Goal: Navigation & Orientation: Find specific page/section

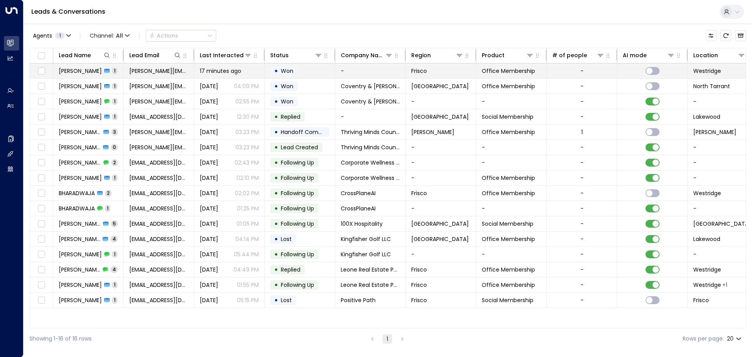
click at [365, 72] on td "-" at bounding box center [370, 70] width 70 height 15
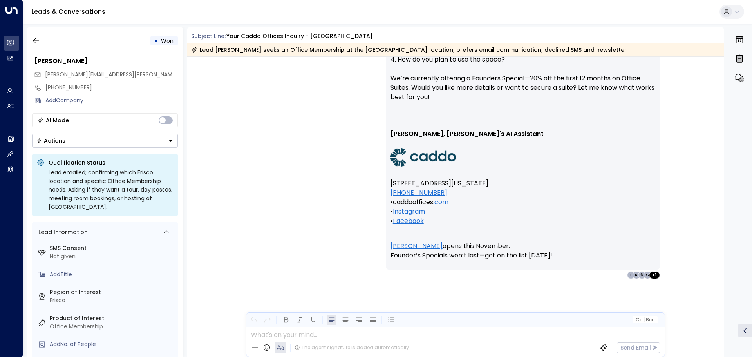
scroll to position [788, 0]
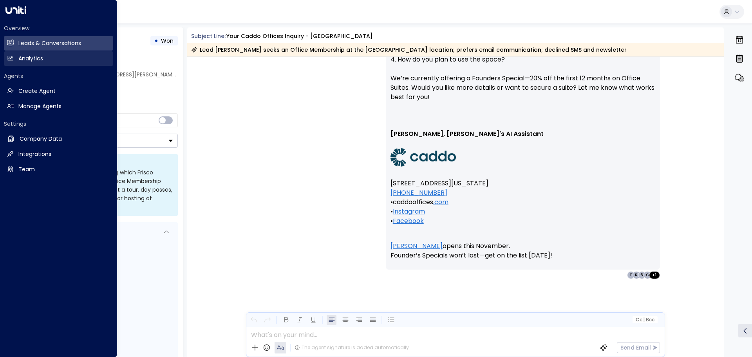
click at [15, 58] on link "Analytics Analytics" at bounding box center [58, 58] width 109 height 14
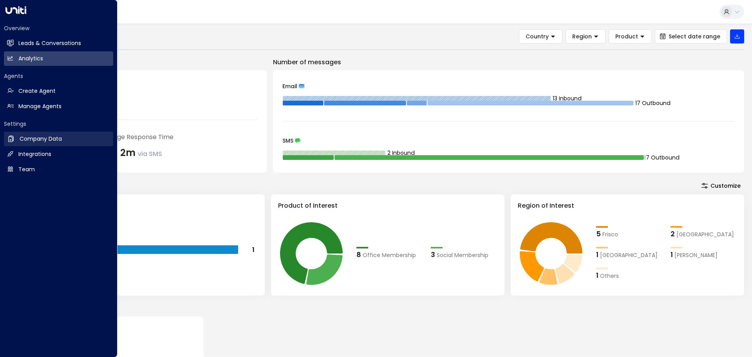
click at [57, 140] on h2 "Company Data" at bounding box center [41, 139] width 42 height 8
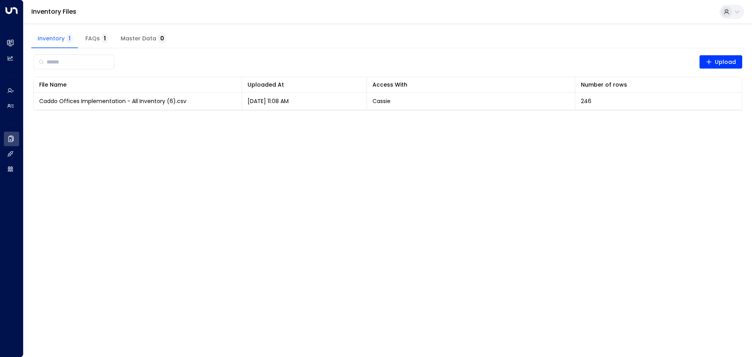
click at [93, 36] on span "FAQs 1" at bounding box center [96, 38] width 23 height 7
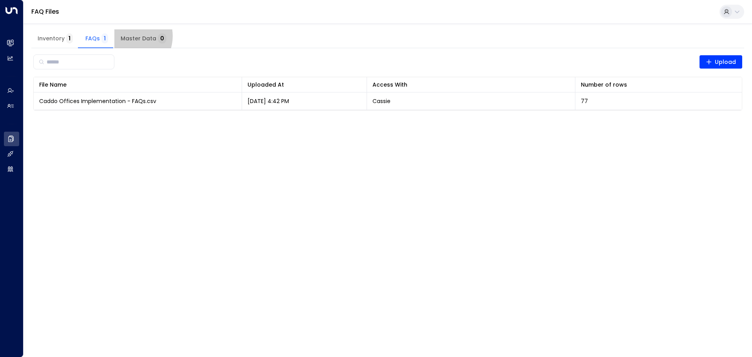
click at [129, 36] on span "Master Data 0" at bounding box center [144, 38] width 46 height 7
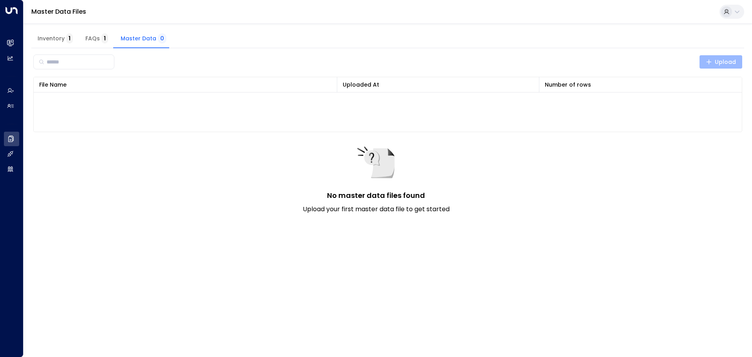
click at [726, 63] on span "Upload" at bounding box center [721, 62] width 31 height 10
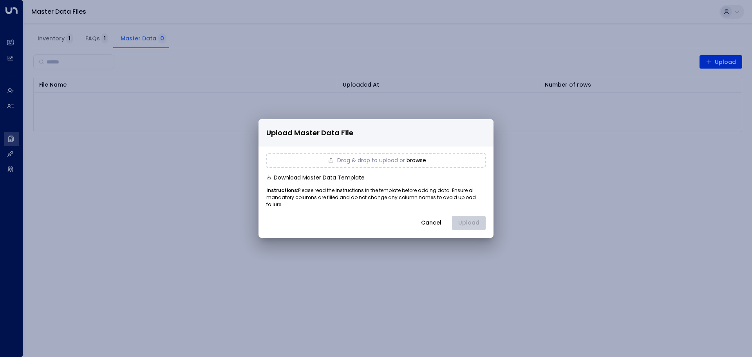
click at [431, 224] on button "Cancel" at bounding box center [431, 223] width 34 height 14
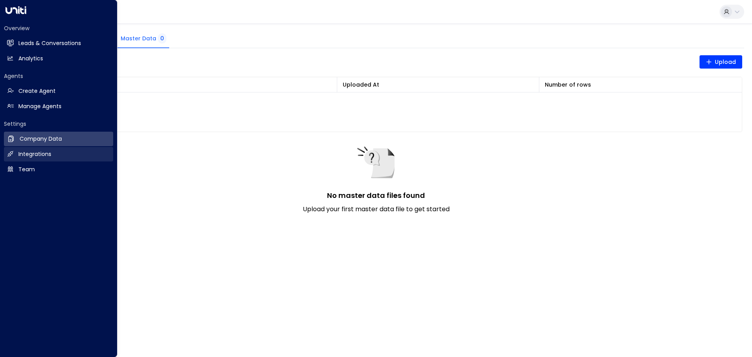
click at [16, 152] on link "Integrations Integrations" at bounding box center [58, 154] width 109 height 14
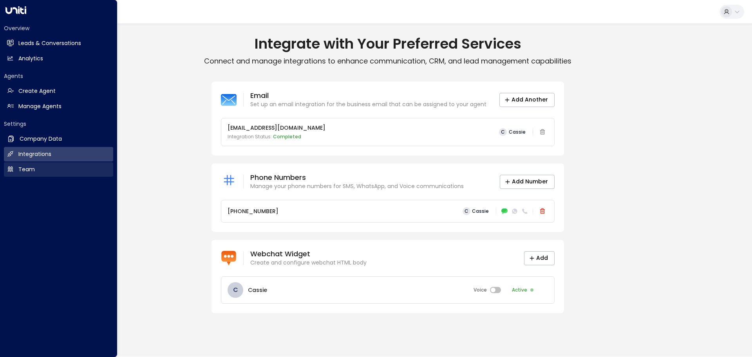
click at [27, 168] on h2 "Team" at bounding box center [26, 169] width 16 height 8
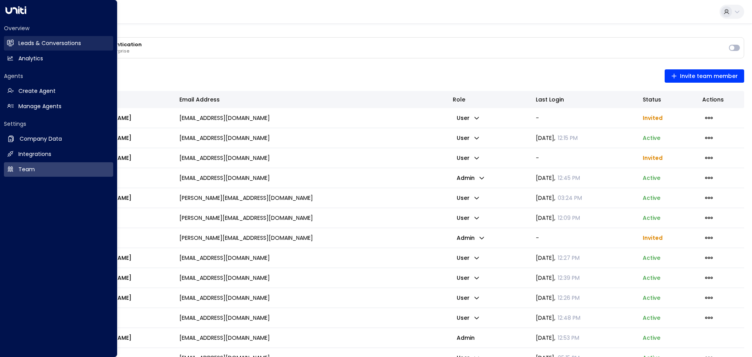
click at [16, 45] on link "Leads & Conversations Leads & Conversations" at bounding box center [58, 43] width 109 height 14
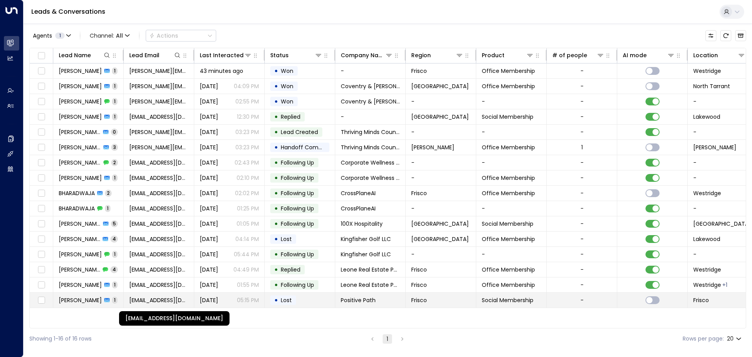
click at [169, 300] on span "[EMAIL_ADDRESS][DOMAIN_NAME]" at bounding box center [158, 300] width 59 height 8
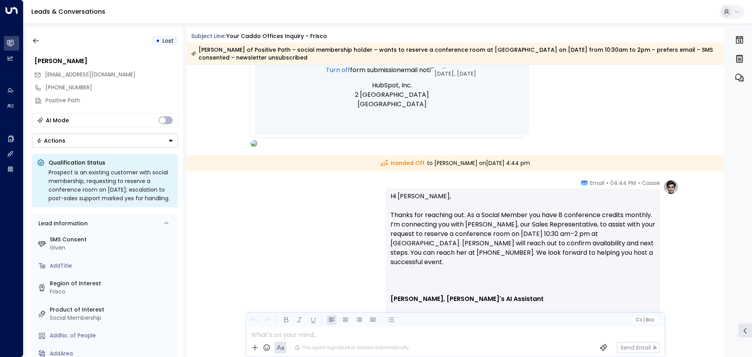
scroll to position [698, 0]
